Goal: Task Accomplishment & Management: Use online tool/utility

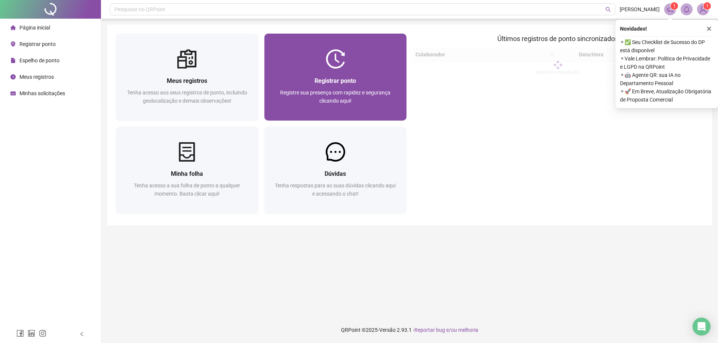
click at [346, 104] on span "Registre sua presença com rapidez e segurança clicando aqui!" at bounding box center [335, 97] width 110 height 14
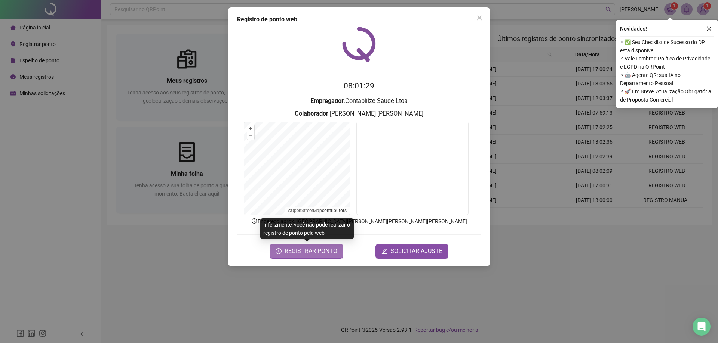
click at [311, 252] on span "REGISTRAR PONTO" at bounding box center [310, 251] width 53 height 9
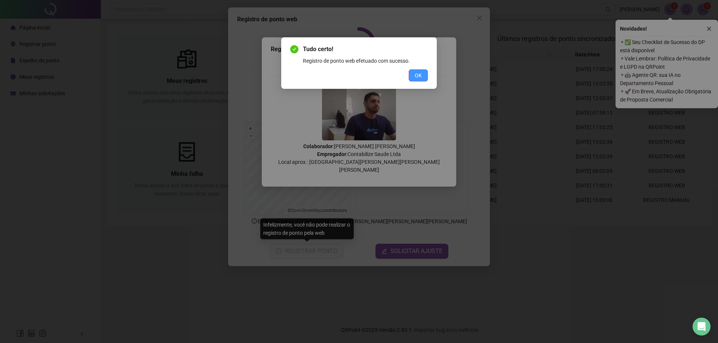
click at [424, 78] on button "OK" at bounding box center [417, 76] width 19 height 12
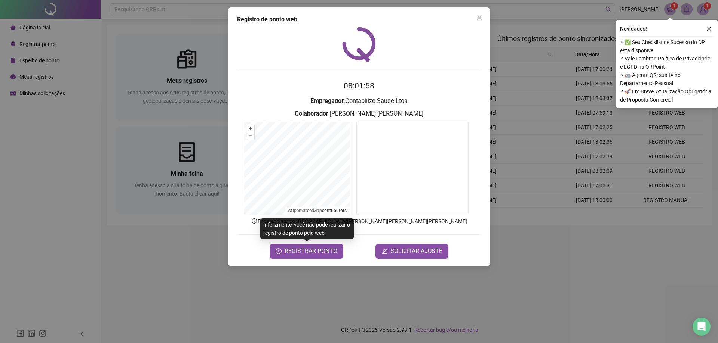
click at [124, 24] on div "Registro [PERSON_NAME] web 08:01:58 Empregador : Contabilize Saude Ltda Colabor…" at bounding box center [359, 171] width 718 height 343
